Goal: Transaction & Acquisition: Purchase product/service

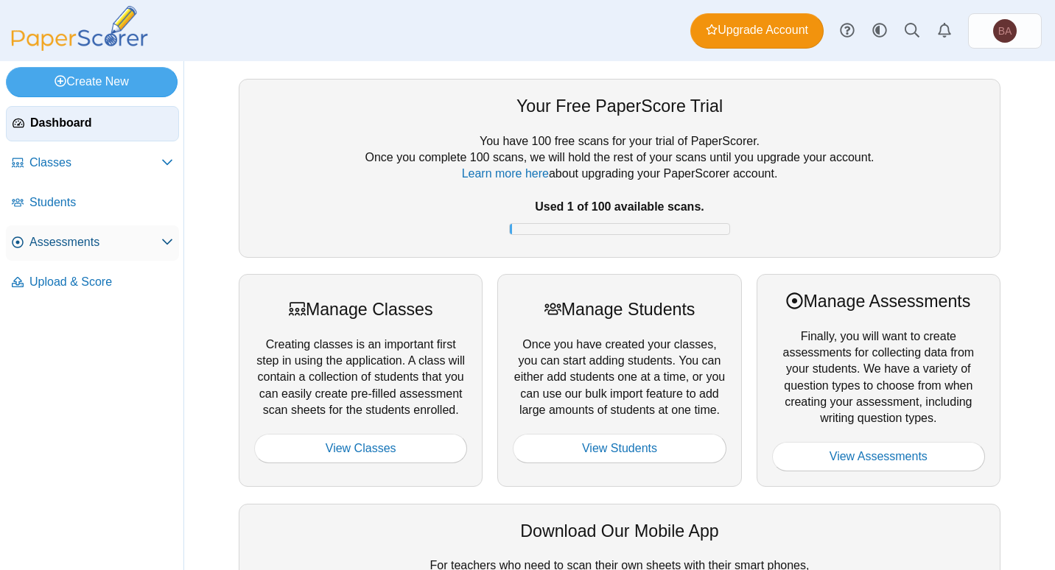
click at [68, 239] on span "Assessments" at bounding box center [95, 242] width 132 height 16
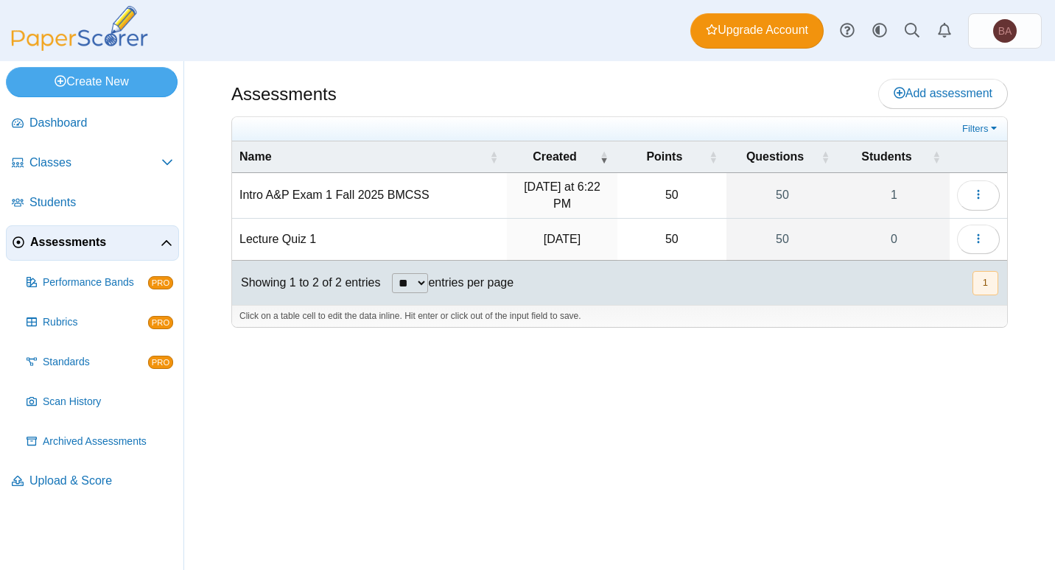
click at [359, 193] on td "Intro A&P Exam 1 Fall 2025 BMCSS" at bounding box center [369, 196] width 275 height 46
click at [896, 193] on link "1" at bounding box center [893, 195] width 111 height 45
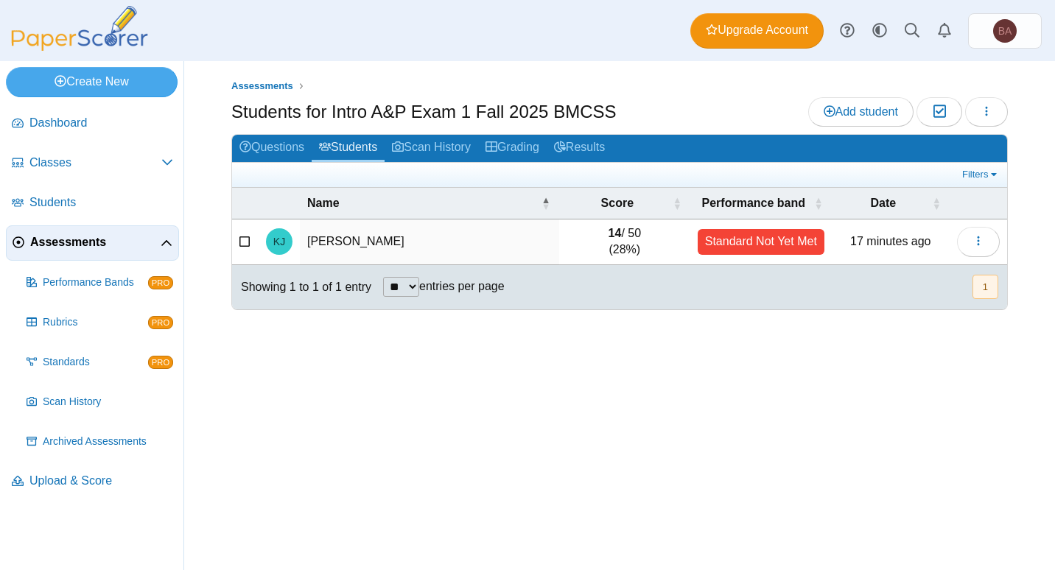
click at [520, 74] on div "Assessments Students for Intro A&P Exam 1 Fall 2025 BMCSS Add student Moderatio…" at bounding box center [619, 315] width 871 height 509
click at [85, 247] on span "Assessments" at bounding box center [95, 242] width 130 height 16
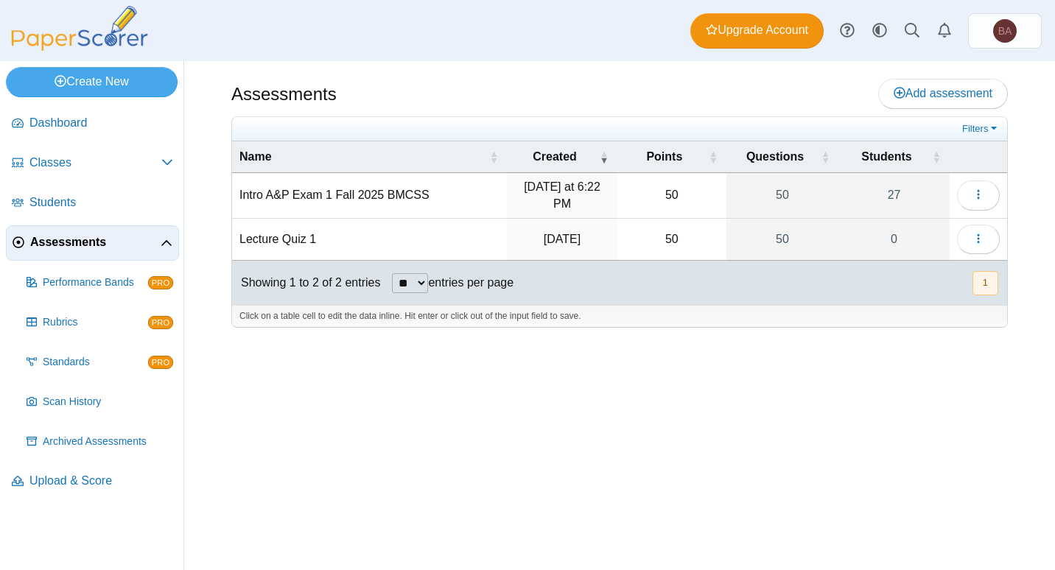
click at [351, 191] on td "Intro A&P Exam 1 Fall 2025 BMCSS" at bounding box center [369, 196] width 275 height 46
click at [979, 194] on icon "button" at bounding box center [978, 195] width 12 height 12
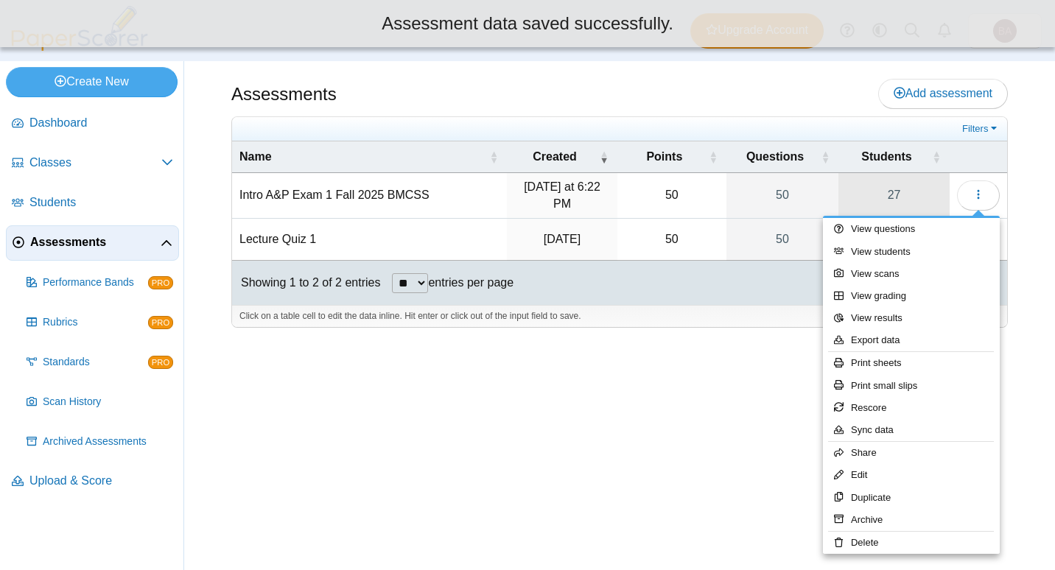
click at [907, 188] on link "27" at bounding box center [893, 195] width 111 height 45
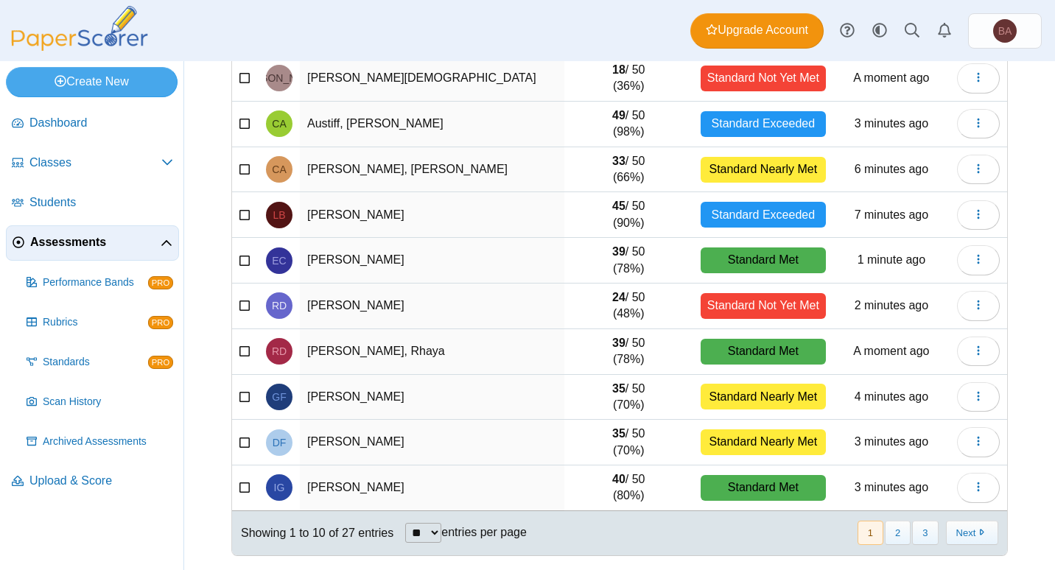
scroll to position [164, 0]
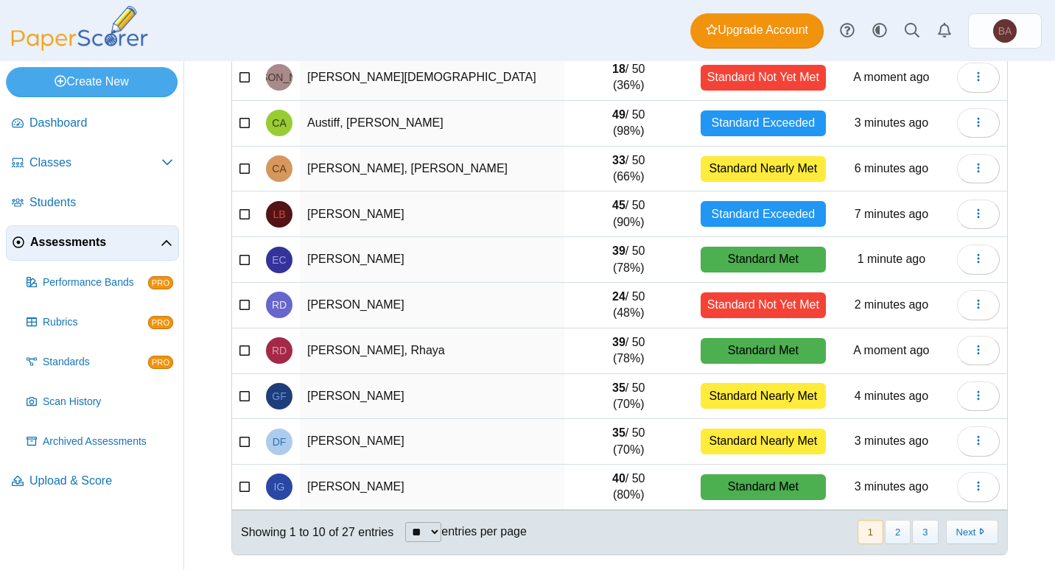
click at [429, 538] on select "** ** ** ***" at bounding box center [423, 532] width 36 height 20
select select "***"
click at [405, 522] on select "** ** ** ***" at bounding box center [423, 532] width 36 height 20
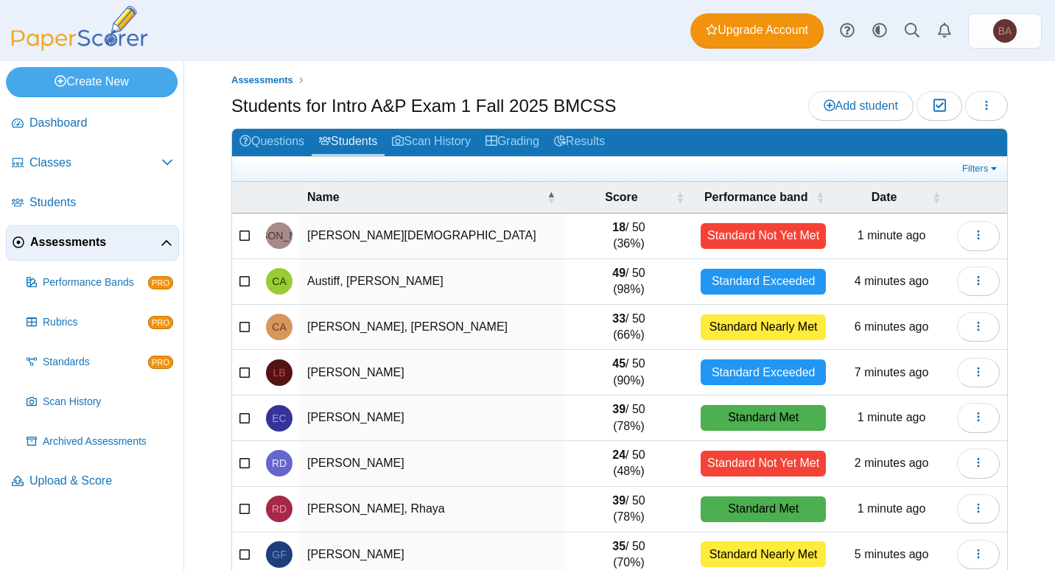
scroll to position [0, 0]
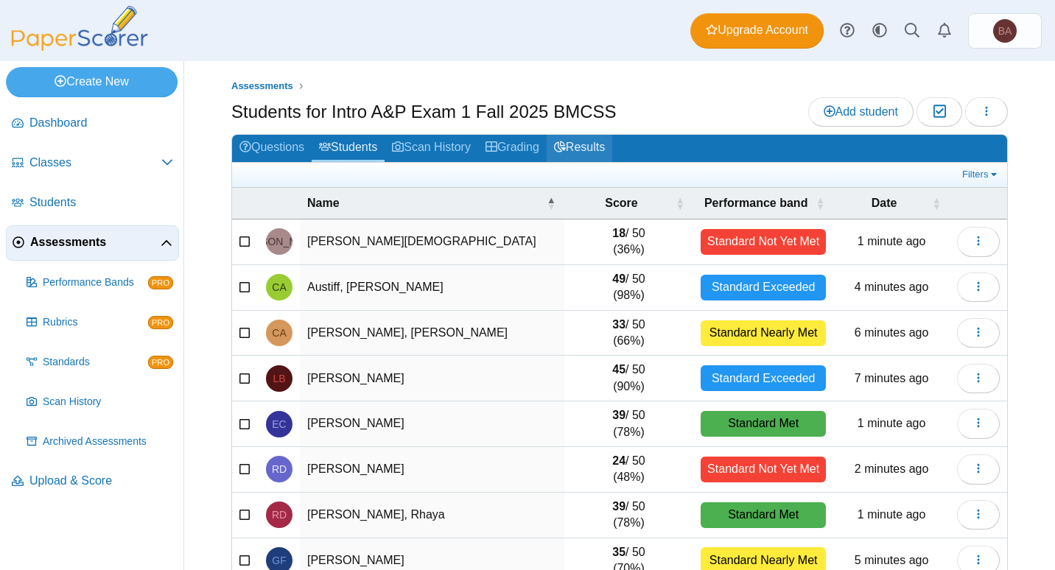
click at [584, 145] on link "Results" at bounding box center [580, 148] width 66 height 27
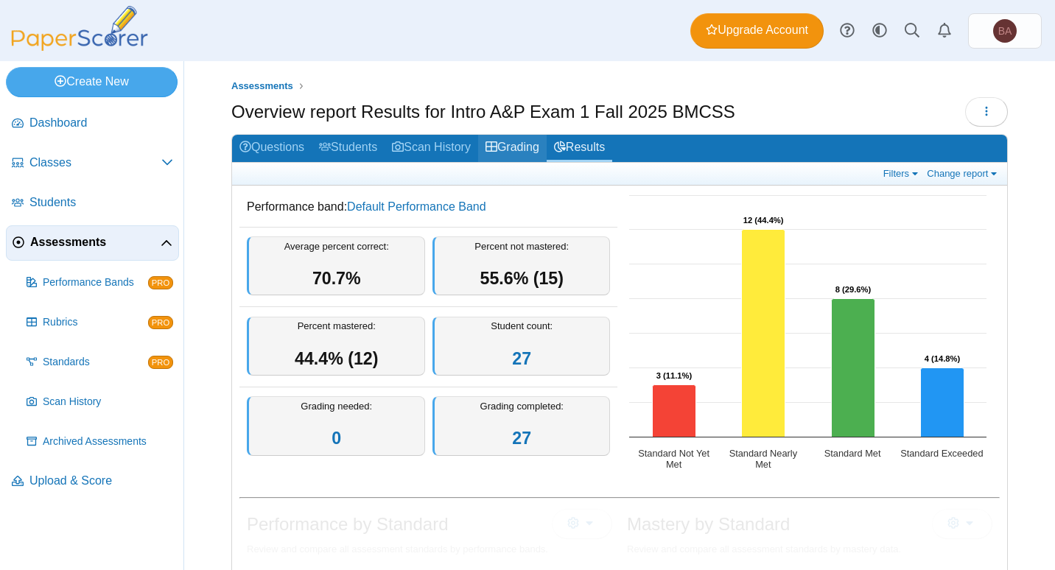
click at [511, 144] on link "Grading" at bounding box center [512, 148] width 69 height 27
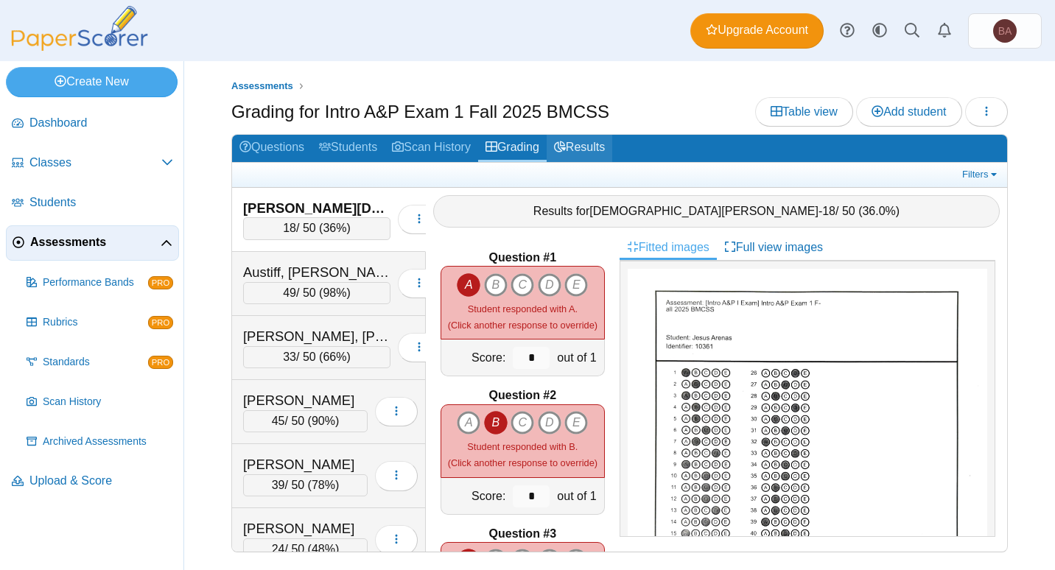
click at [595, 145] on link "Results" at bounding box center [580, 148] width 66 height 27
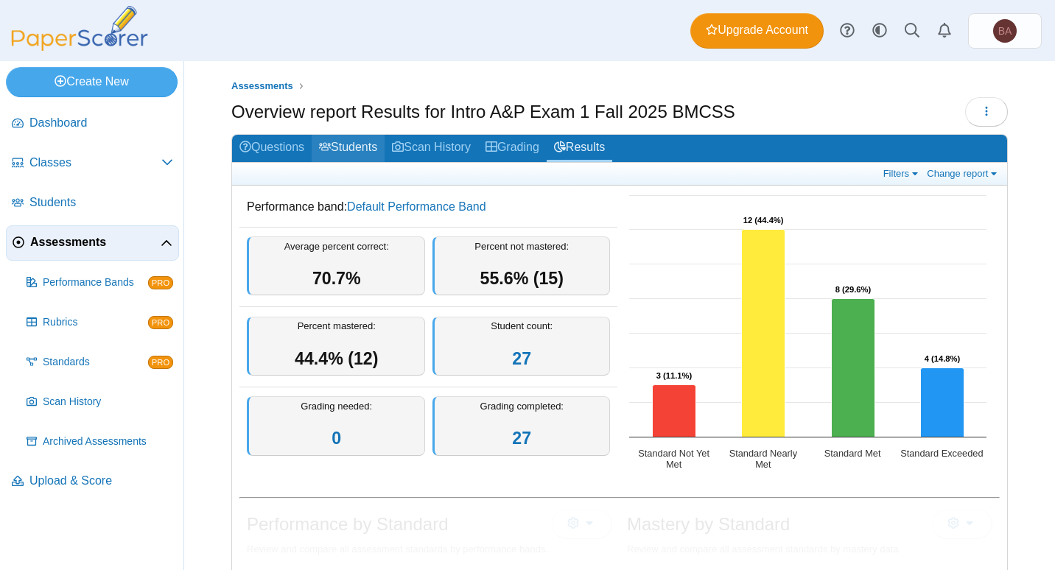
click at [364, 155] on link "Students" at bounding box center [348, 148] width 73 height 27
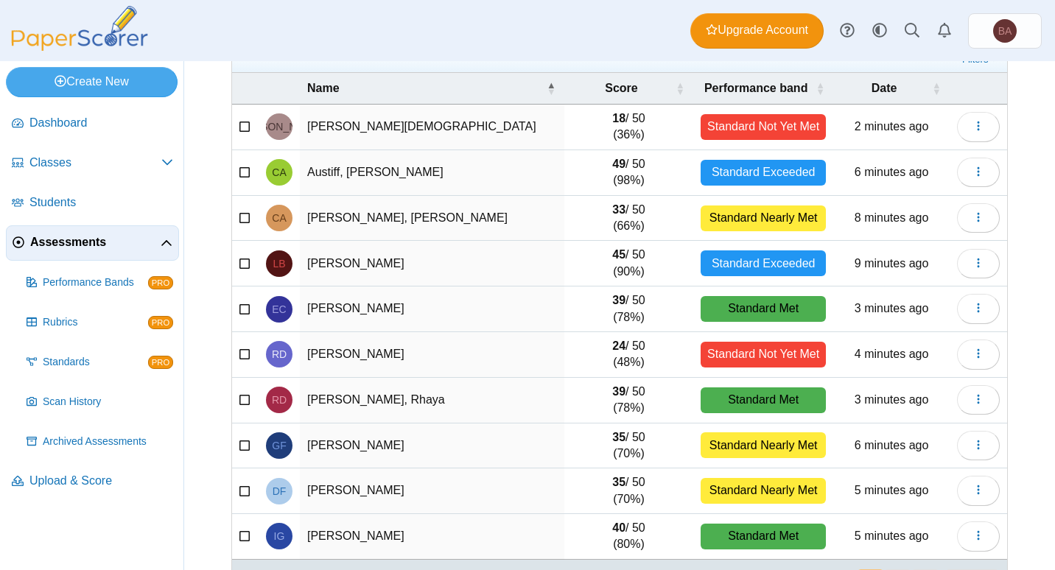
scroll to position [147, 0]
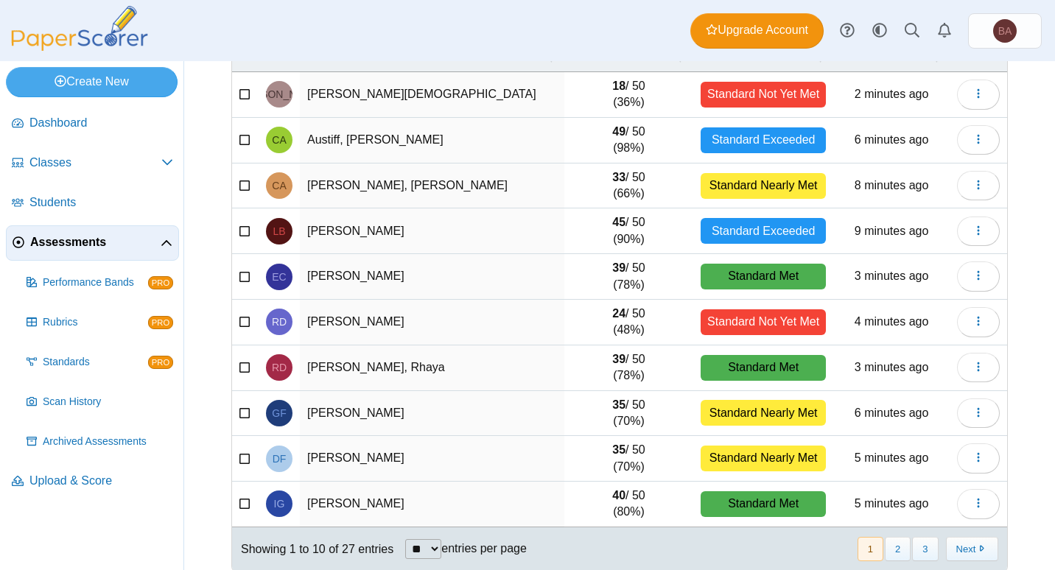
click at [435, 552] on select "** ** ** ***" at bounding box center [423, 549] width 36 height 20
select select "***"
click at [405, 539] on select "** ** ** ***" at bounding box center [423, 549] width 36 height 20
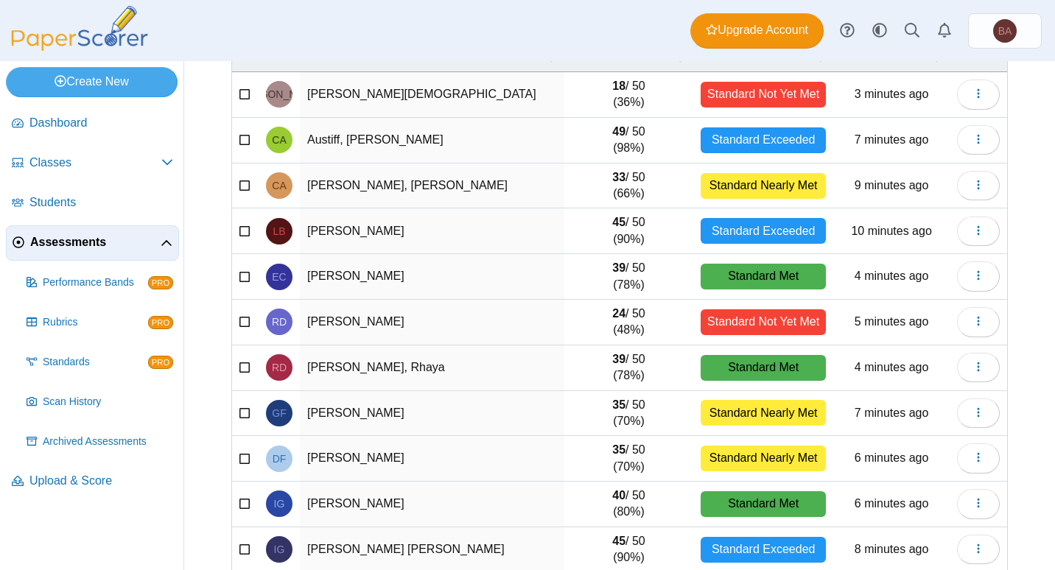
scroll to position [74, 0]
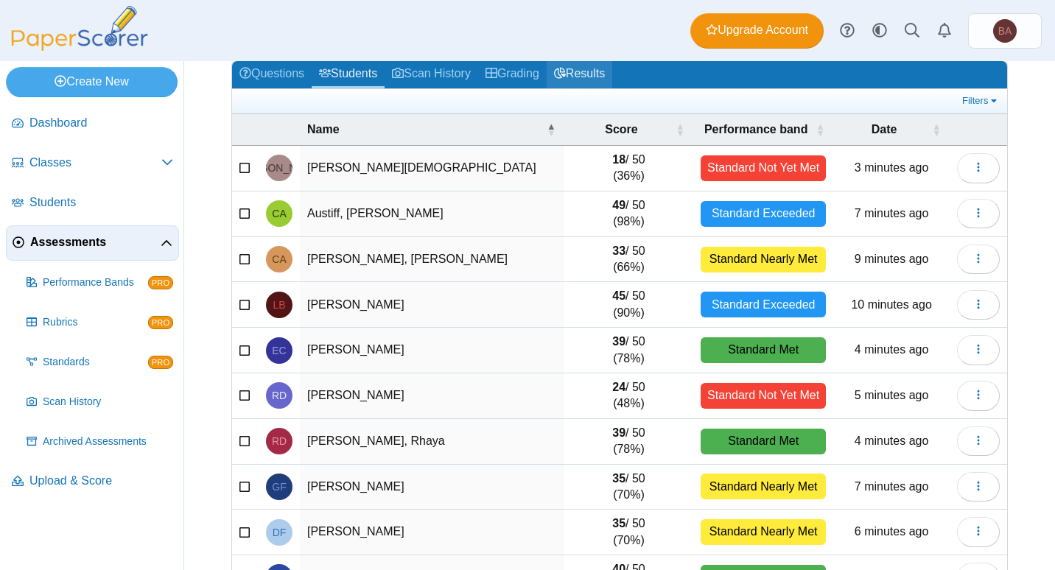
click at [590, 74] on link "Results" at bounding box center [580, 74] width 66 height 27
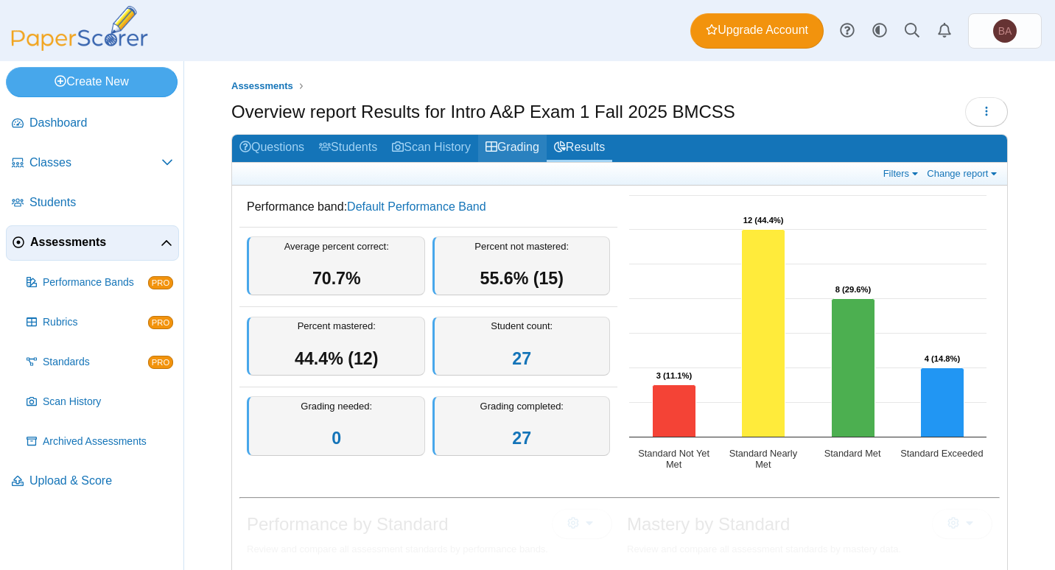
click at [527, 147] on link "Grading" at bounding box center [512, 148] width 69 height 27
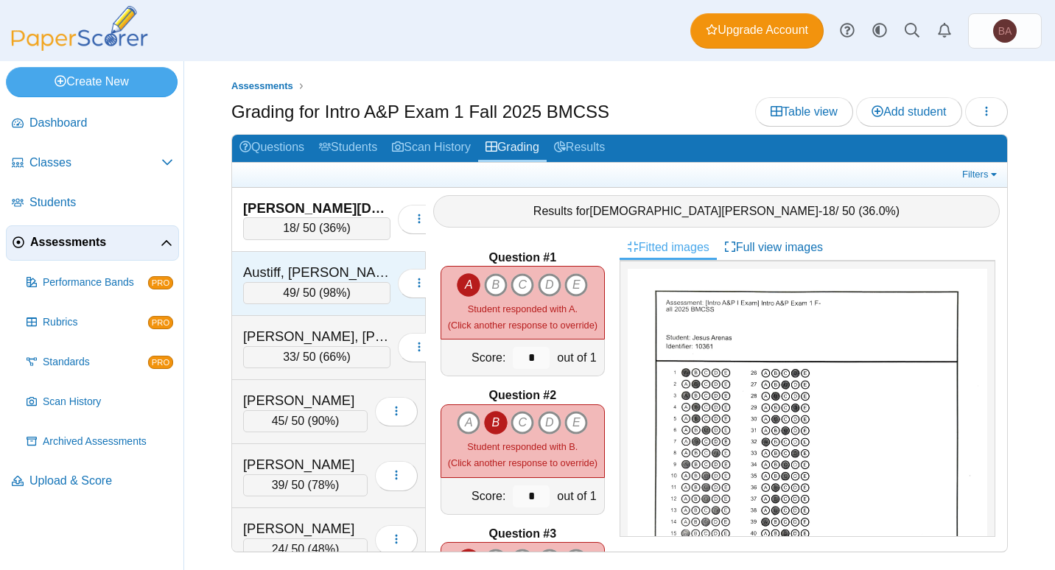
click at [291, 261] on div "Austiff, Cooper 49 / 50 ( 98% ) Loading…" at bounding box center [329, 284] width 194 height 64
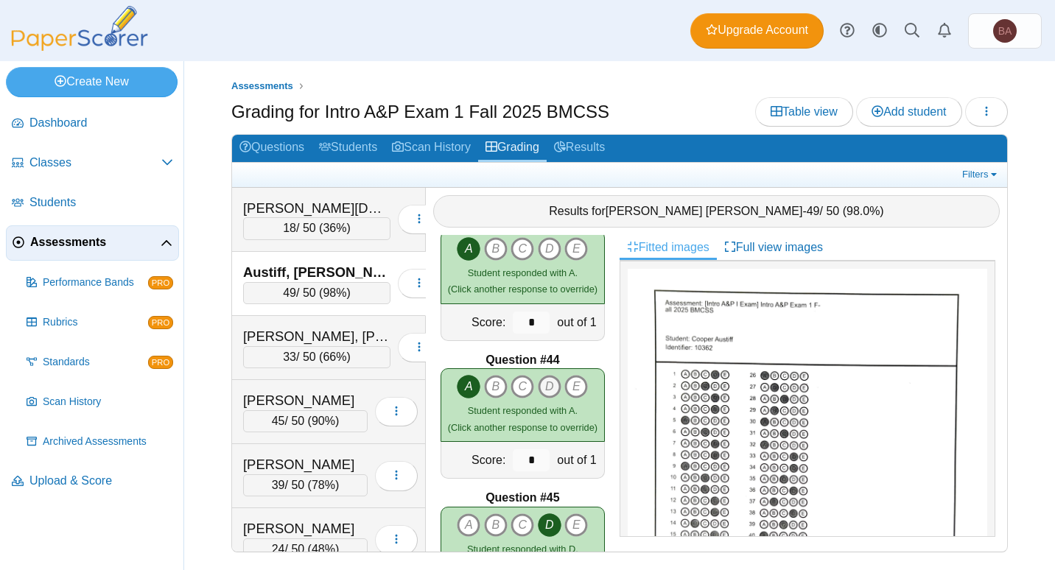
scroll to position [5893, 0]
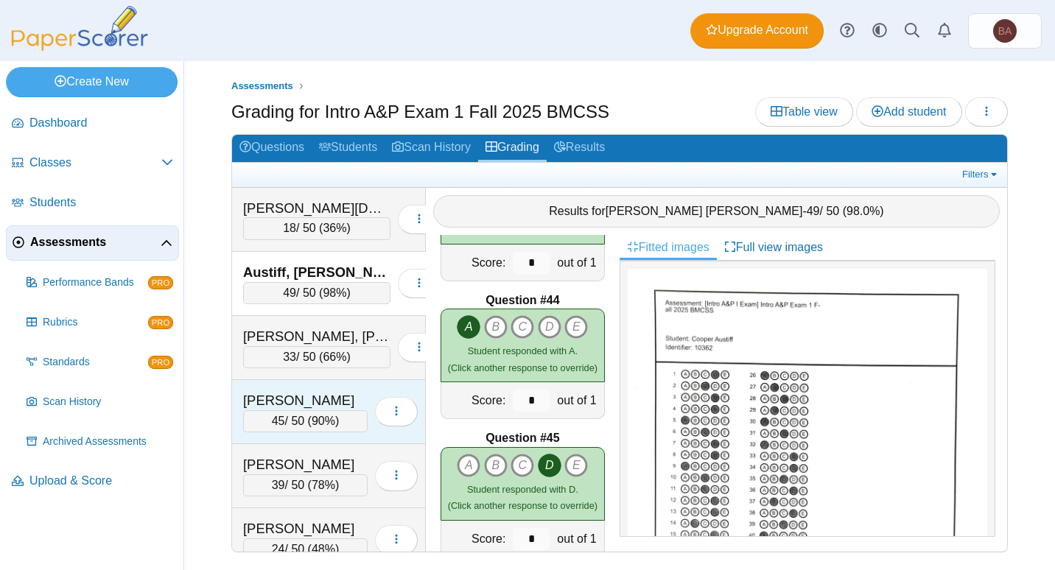
click at [307, 394] on div "Beaupre, Leah" at bounding box center [305, 400] width 124 height 19
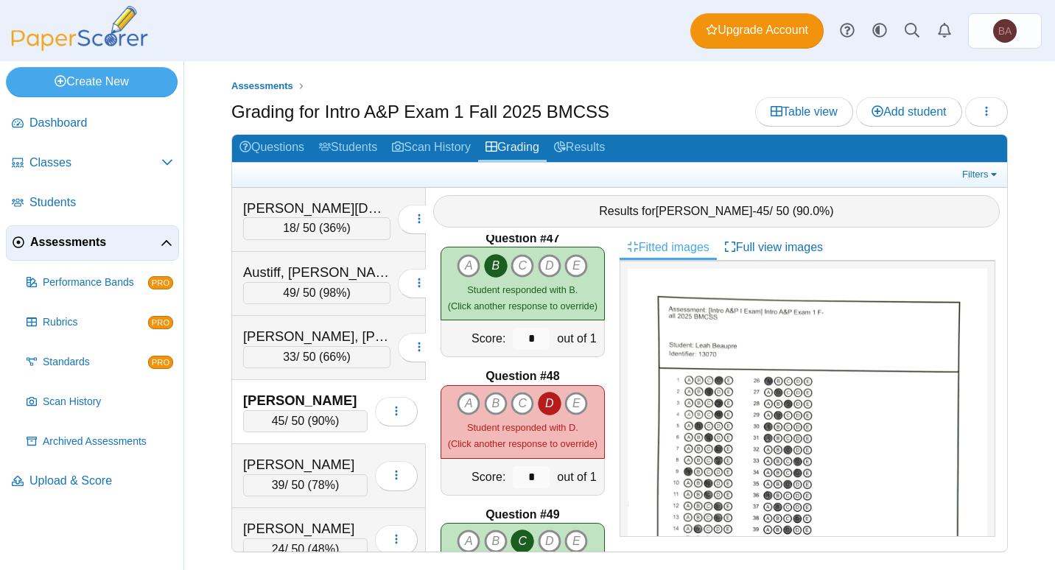
scroll to position [6408, 0]
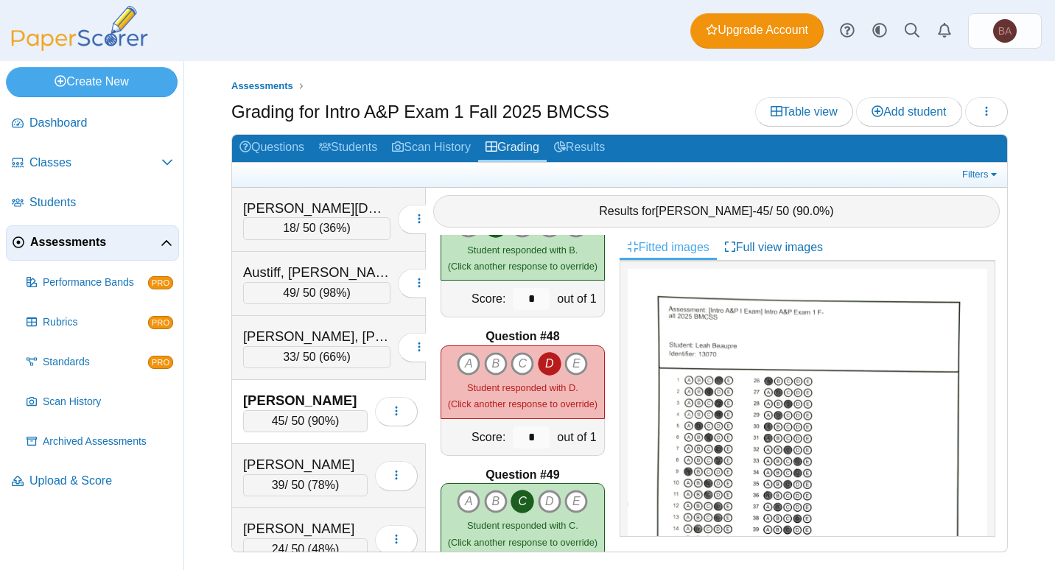
click at [407, 51] on div "Dashboard Classes Archived classes Students Assessments" at bounding box center [527, 30] width 1055 height 61
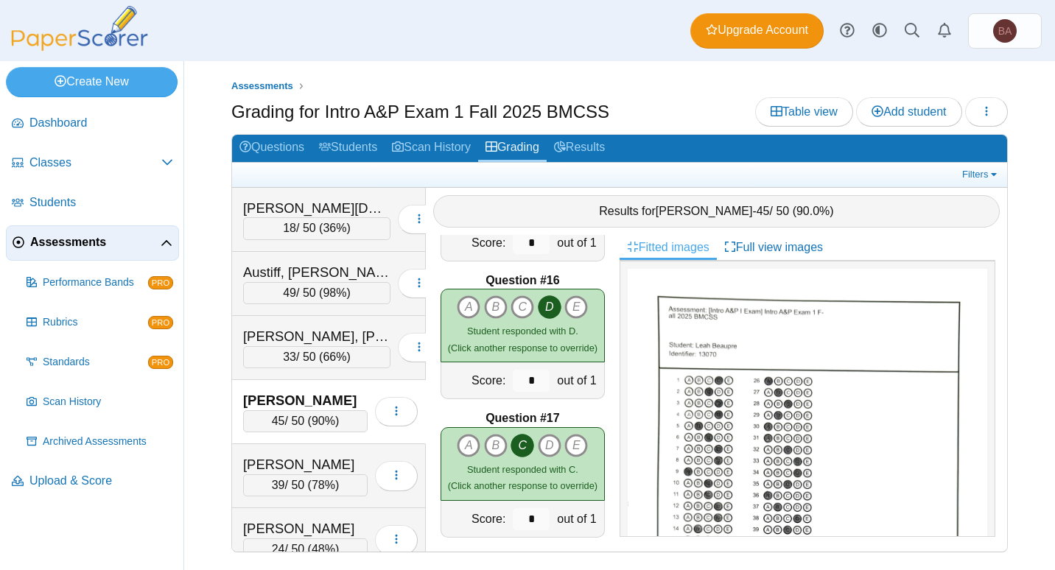
scroll to position [1679, 0]
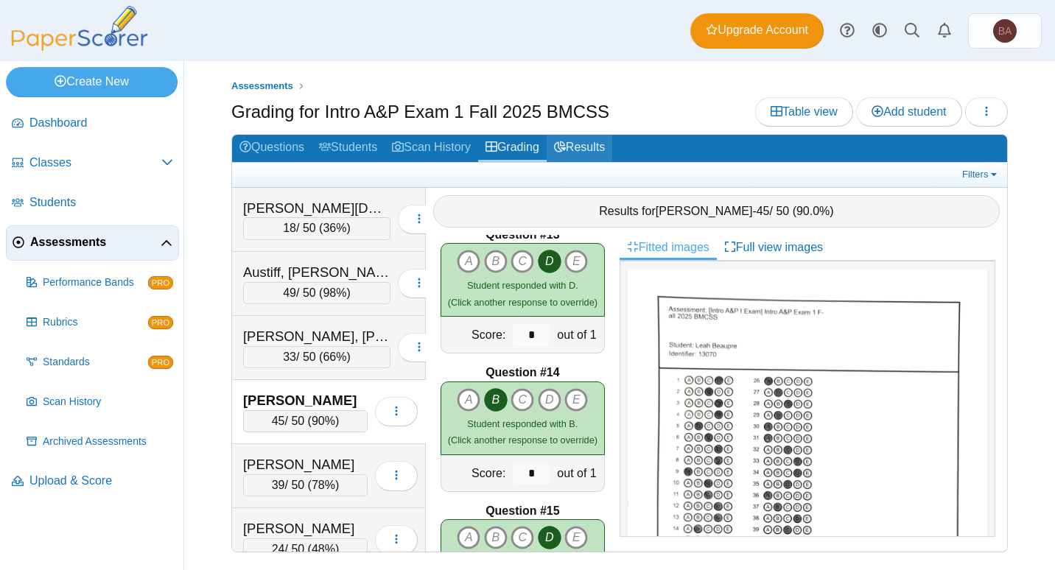
click at [594, 149] on link "Results" at bounding box center [580, 148] width 66 height 27
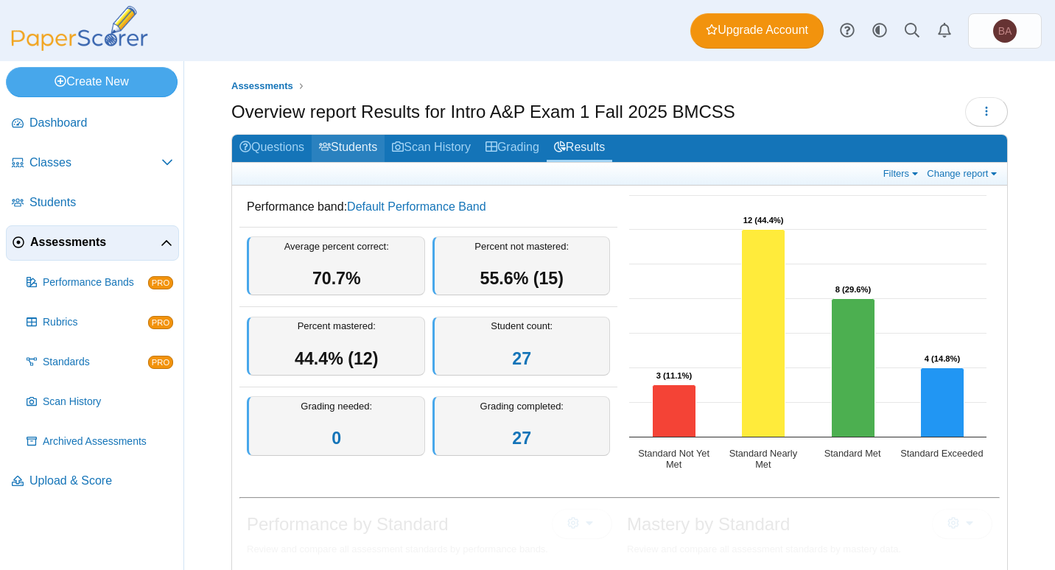
click at [355, 150] on link "Students" at bounding box center [348, 148] width 73 height 27
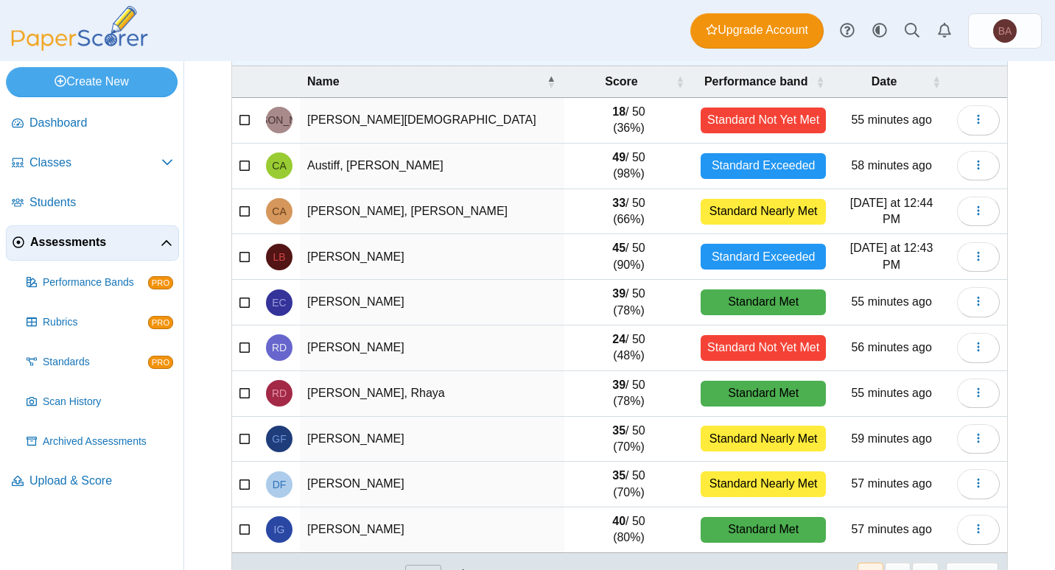
scroll to position [147, 0]
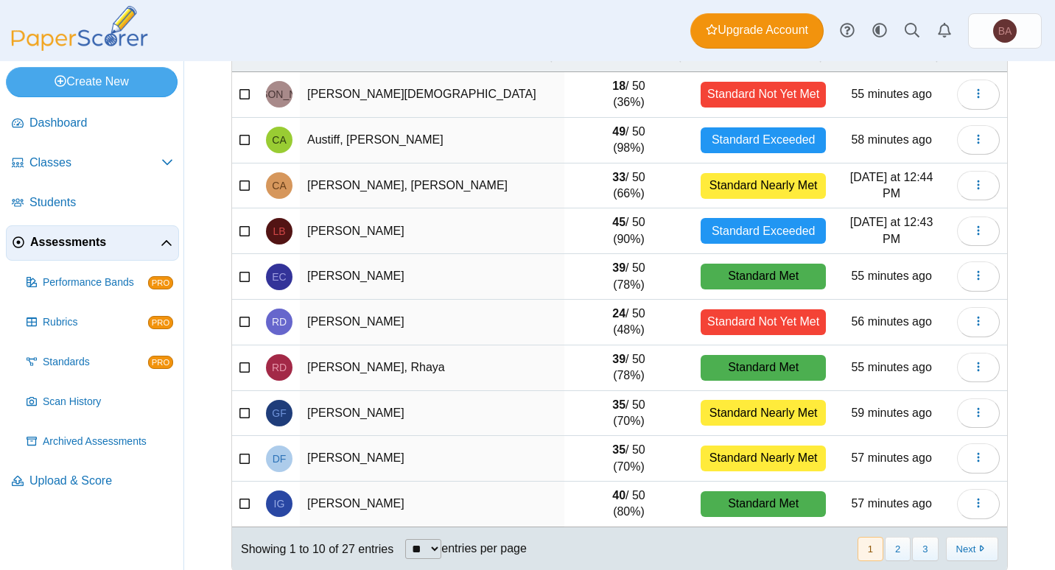
click at [433, 552] on select "** ** ** ***" at bounding box center [423, 549] width 36 height 20
select select "***"
click at [405, 539] on select "** ** ** ***" at bounding box center [423, 549] width 36 height 20
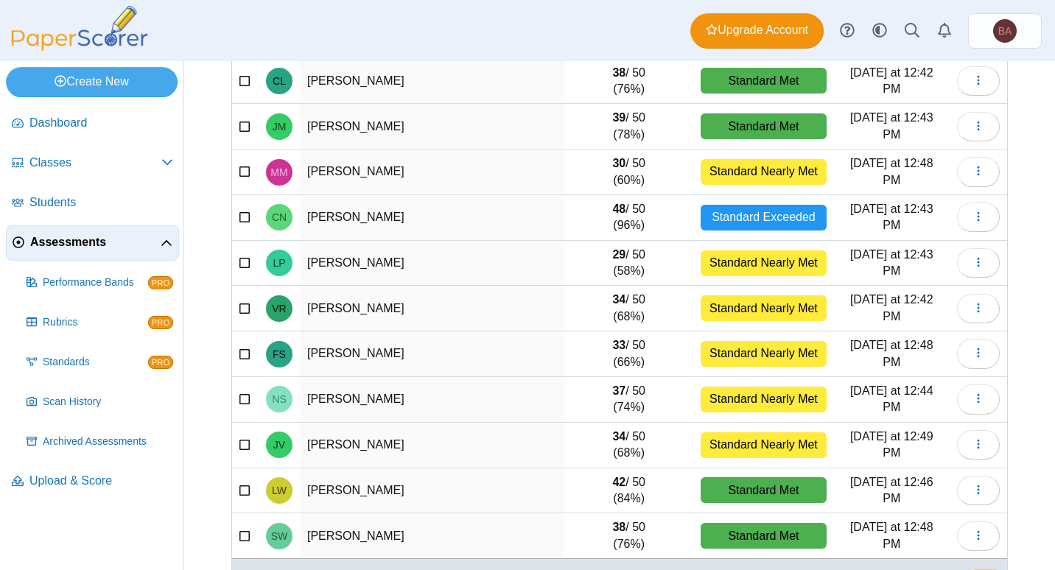
scroll to position [938, 0]
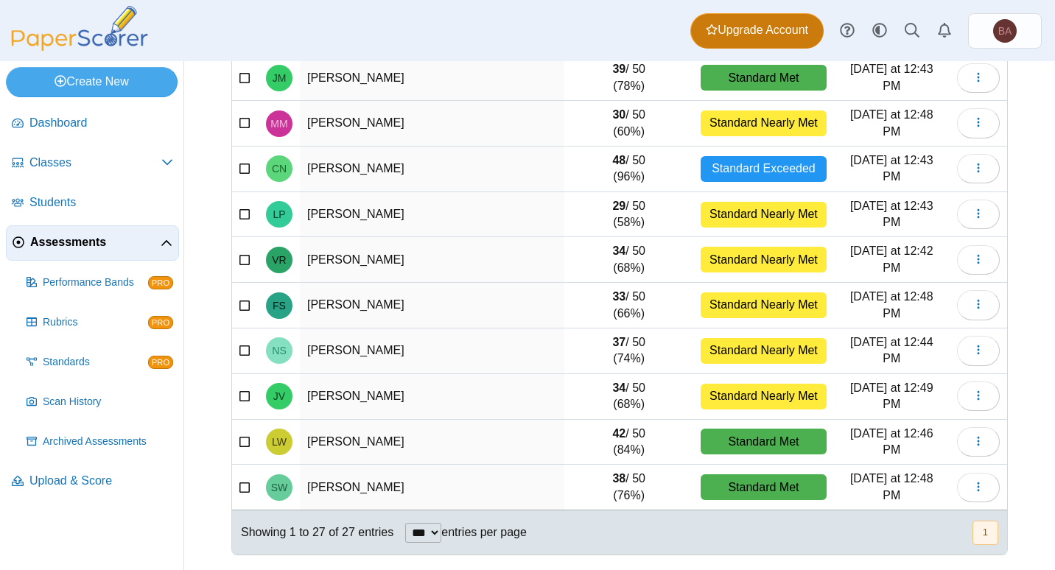
click at [770, 42] on link "Upgrade Account" at bounding box center [756, 30] width 133 height 35
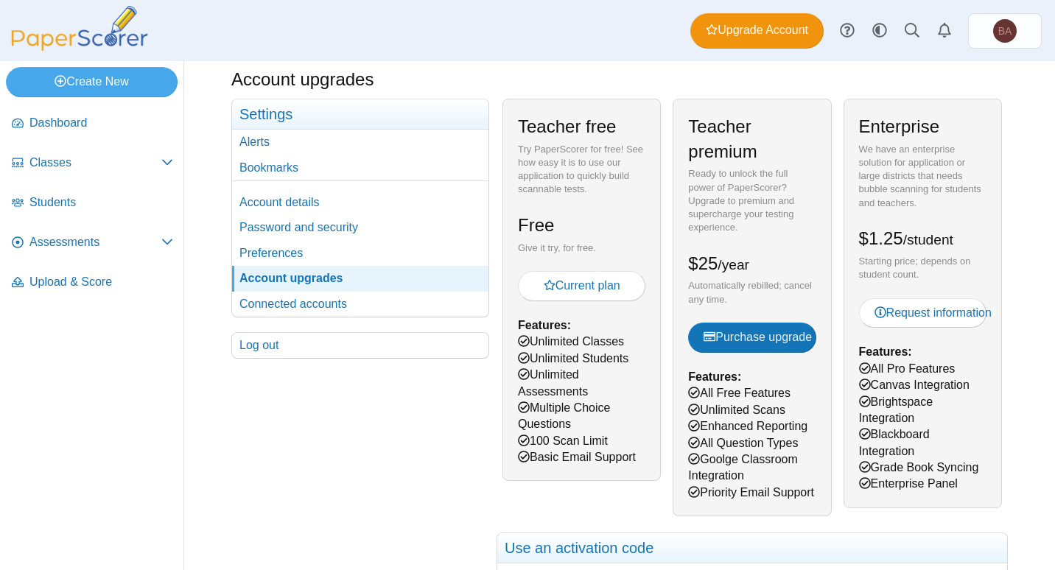
scroll to position [24, 0]
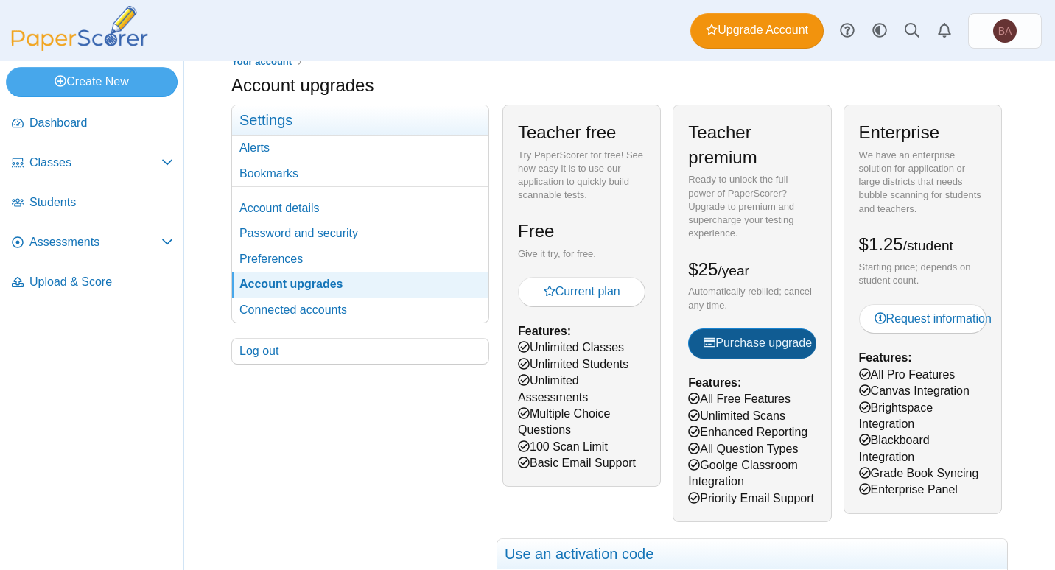
click at [738, 351] on button "Purchase upgrade" at bounding box center [751, 343] width 127 height 29
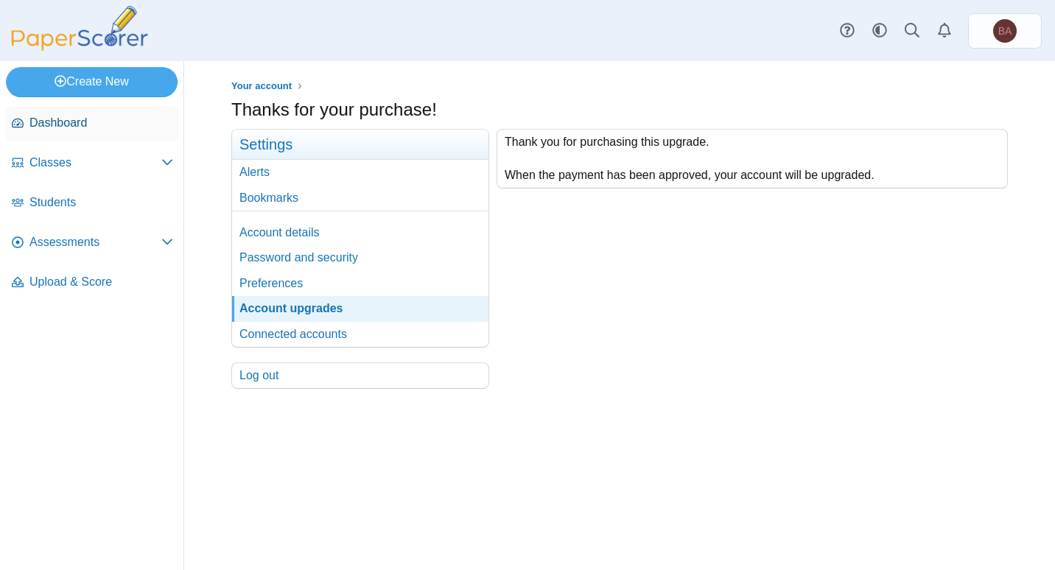
click at [89, 123] on span "Dashboard" at bounding box center [101, 123] width 144 height 16
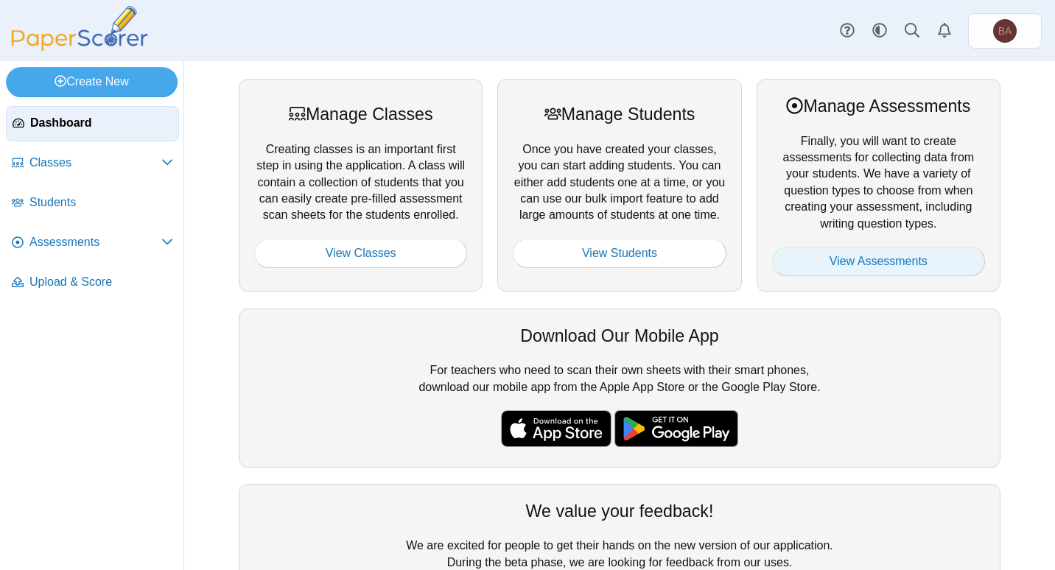
click at [867, 260] on link "View Assessments" at bounding box center [878, 261] width 213 height 29
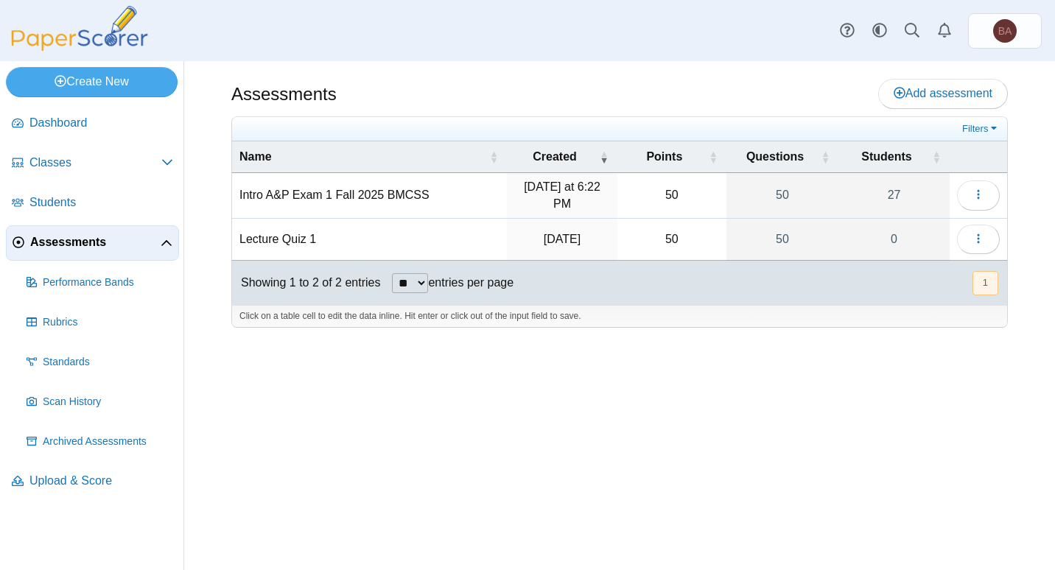
click at [284, 189] on td "Intro A&P Exam 1 Fall 2025 BMCSS" at bounding box center [369, 196] width 275 height 46
click at [978, 197] on use "button" at bounding box center [978, 195] width 2 height 10
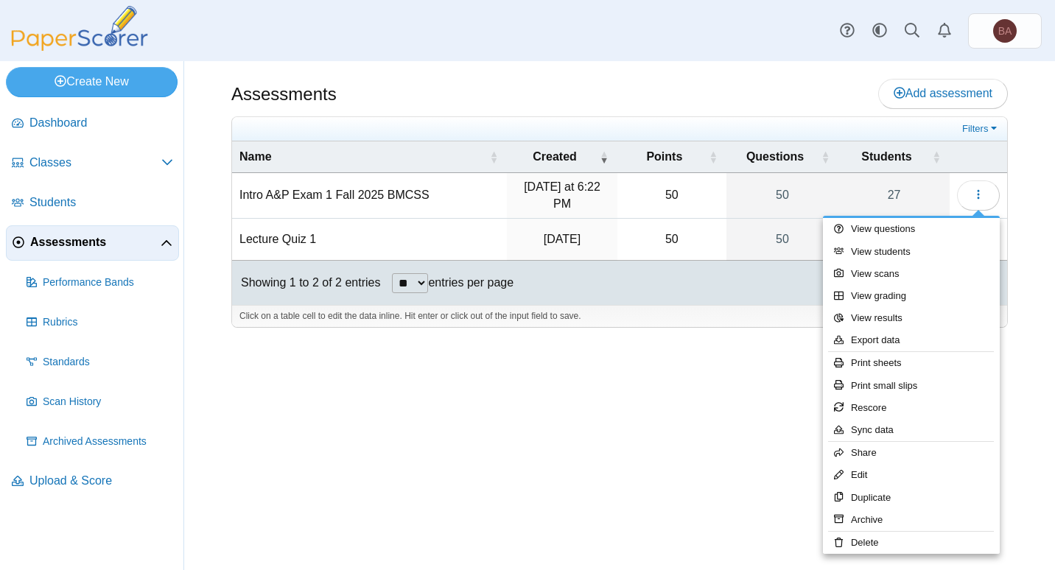
click at [463, 441] on div "Assessments Add assessment 50" at bounding box center [619, 315] width 871 height 509
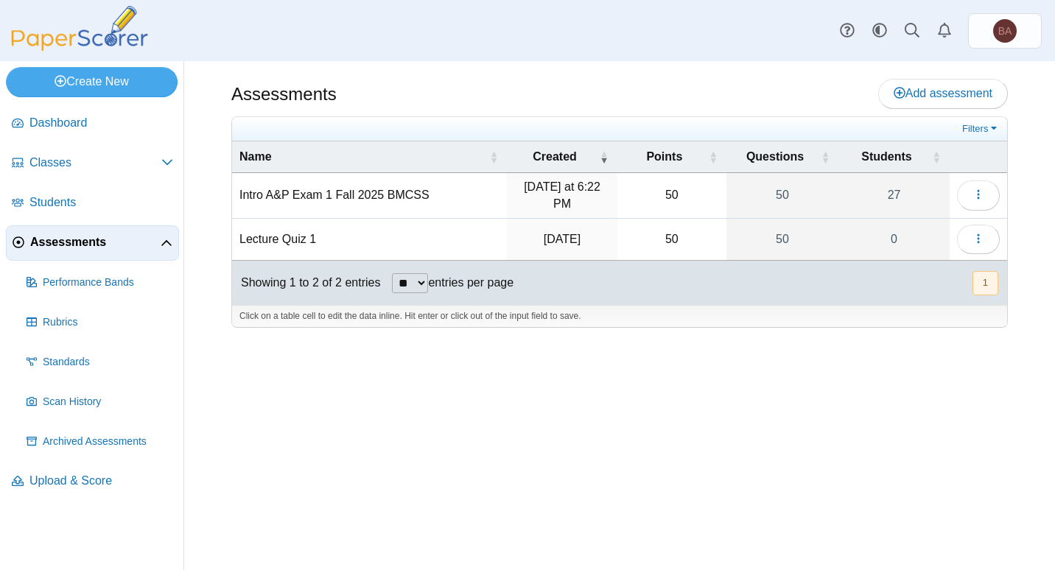
click at [261, 195] on td "Intro A&P Exam 1 Fall 2025 BMCSS" at bounding box center [369, 196] width 275 height 46
click at [266, 193] on input "**********" at bounding box center [369, 195] width 260 height 29
click at [272, 227] on td "Lecture Quiz 1" at bounding box center [369, 240] width 275 height 42
click at [907, 196] on link "27" at bounding box center [893, 195] width 111 height 45
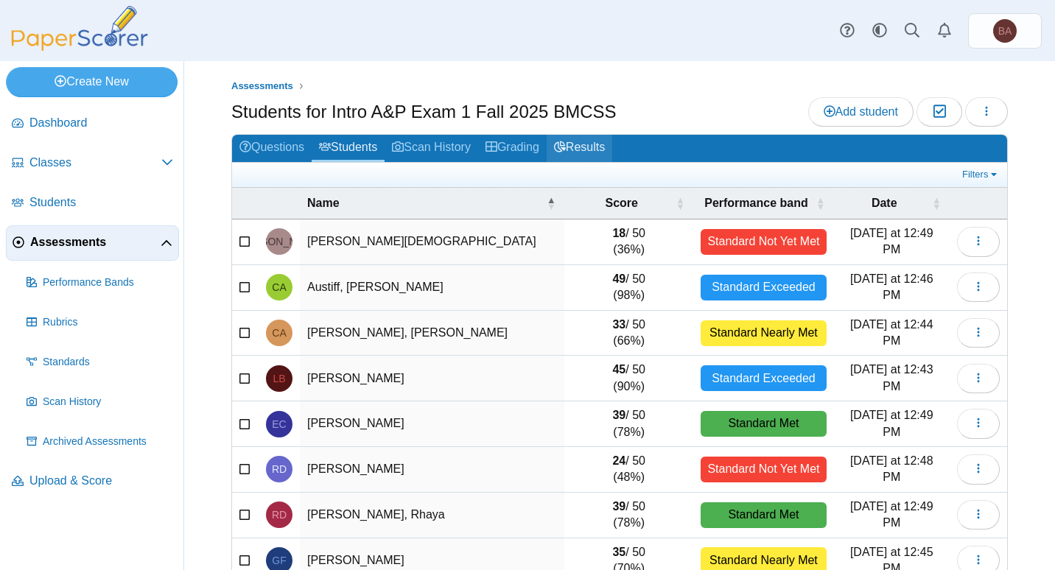
click at [596, 149] on link "Results" at bounding box center [580, 148] width 66 height 27
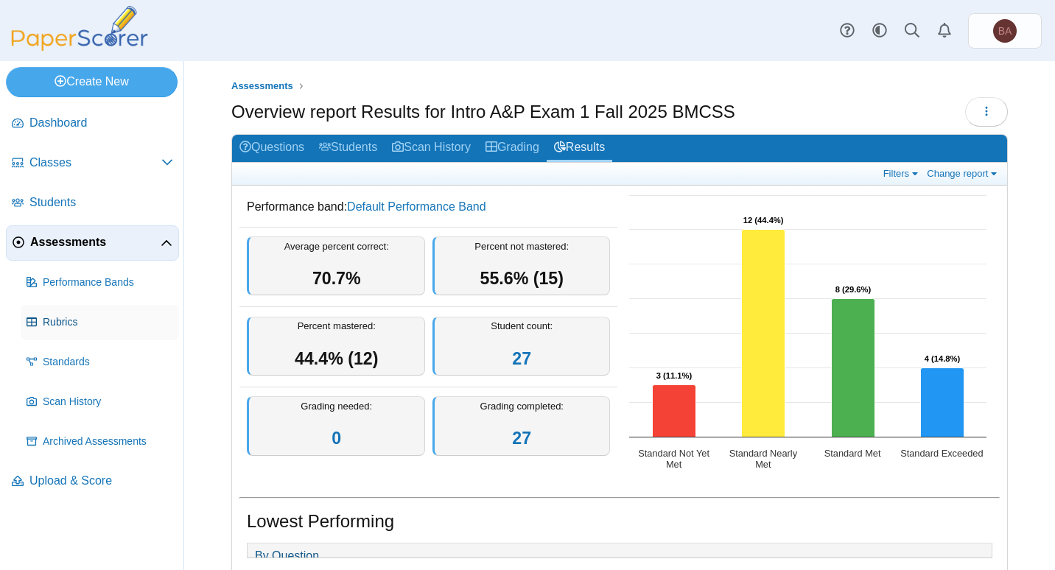
click at [66, 328] on span "Rubrics" at bounding box center [108, 322] width 130 height 15
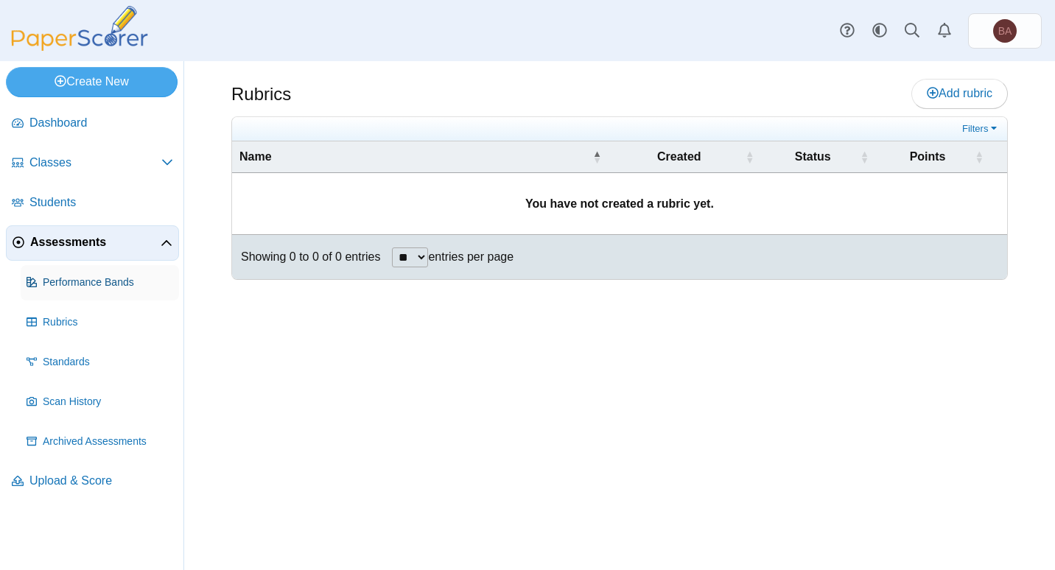
click at [77, 284] on span "Performance Bands" at bounding box center [108, 282] width 130 height 15
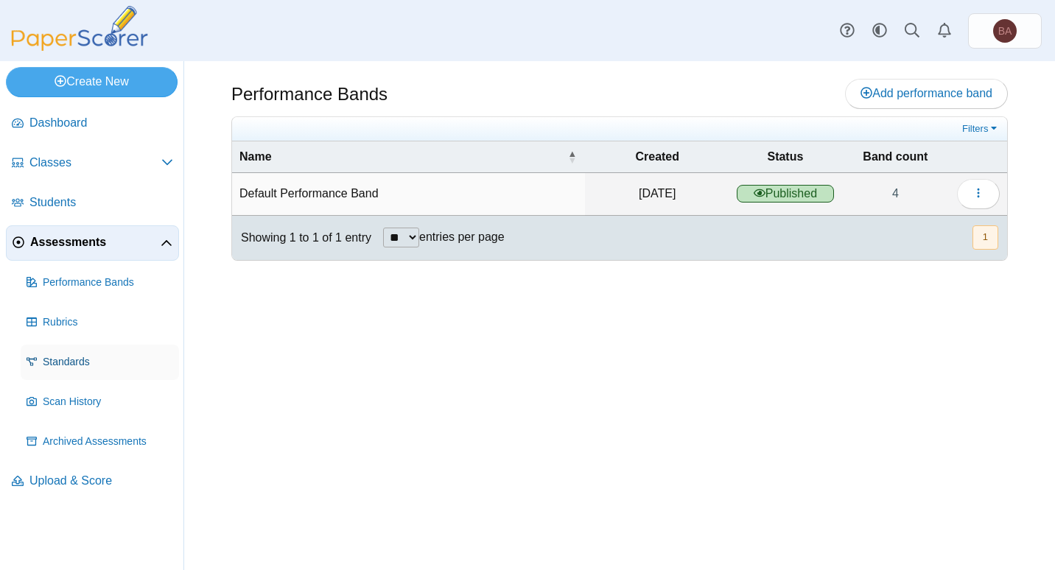
click at [70, 365] on span "Standards" at bounding box center [108, 362] width 130 height 15
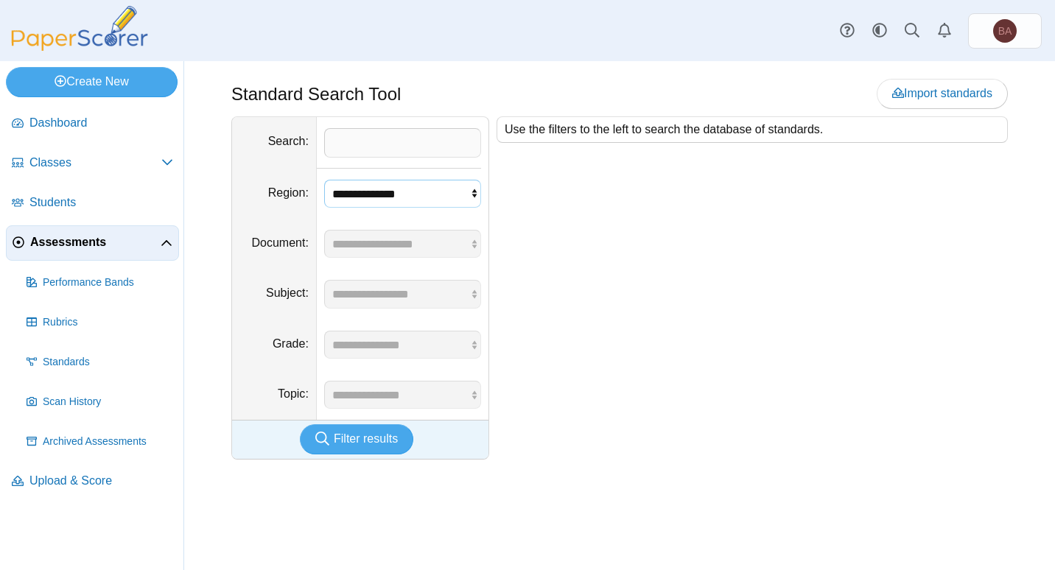
click at [339, 197] on select "**********" at bounding box center [402, 194] width 157 height 28
click at [76, 405] on span "Scan History" at bounding box center [108, 402] width 130 height 15
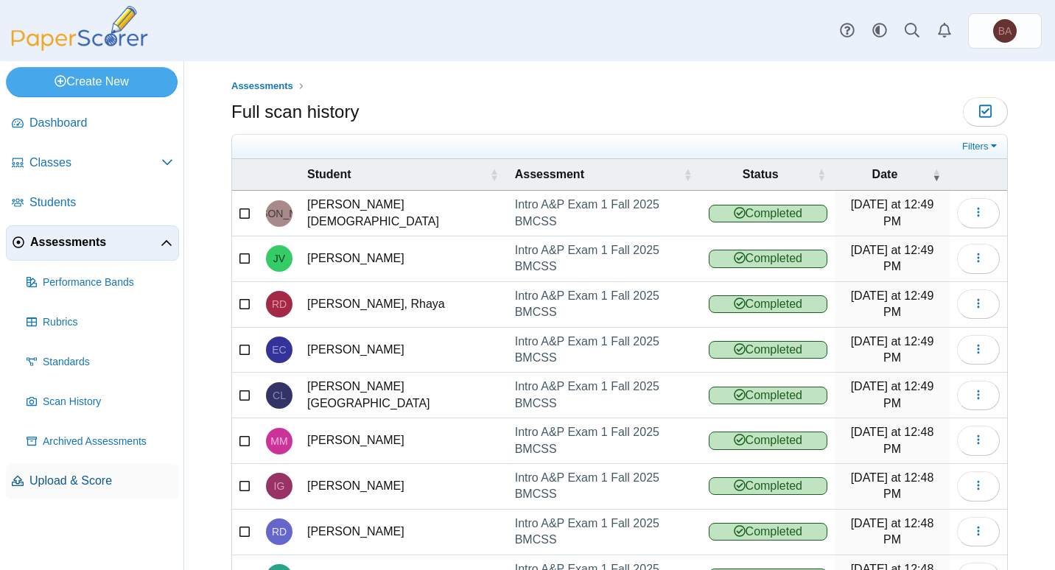
click at [71, 476] on span "Upload & Score" at bounding box center [101, 481] width 144 height 16
